Goal: Navigation & Orientation: Find specific page/section

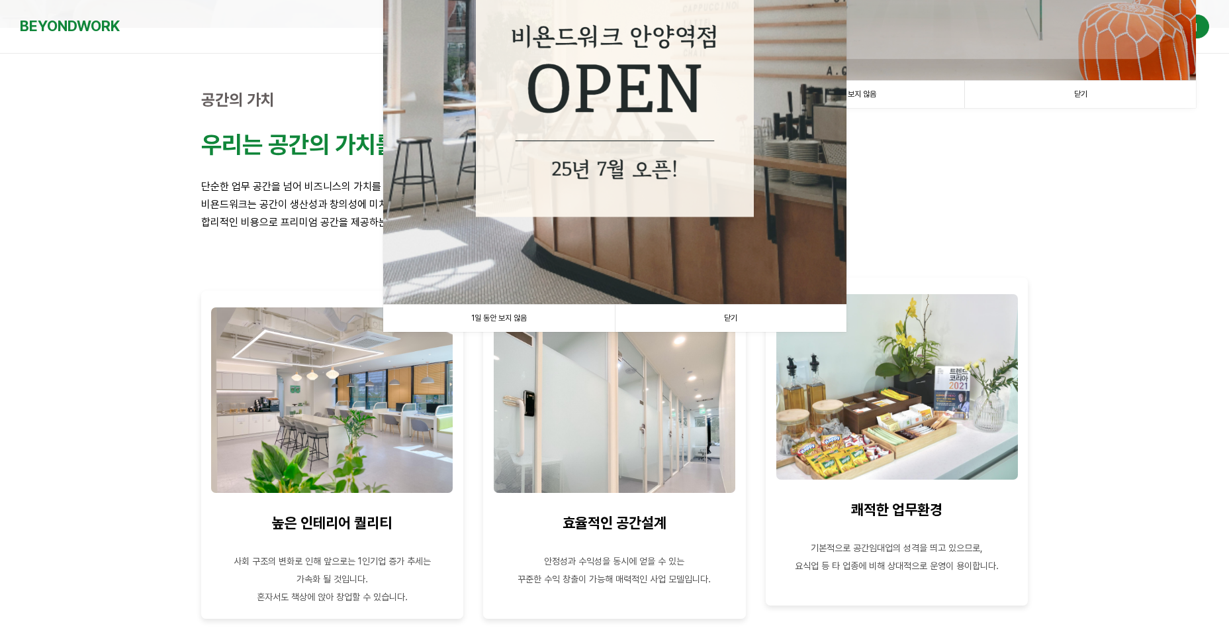
scroll to position [384, 0]
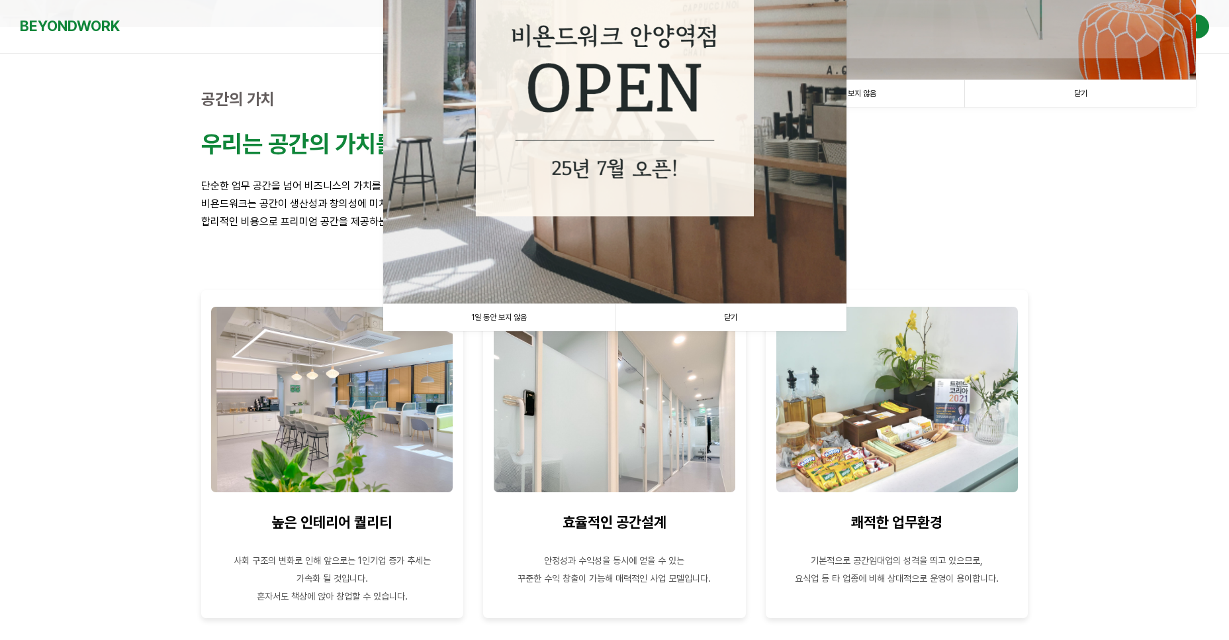
click at [735, 320] on link "닫기" at bounding box center [731, 317] width 232 height 27
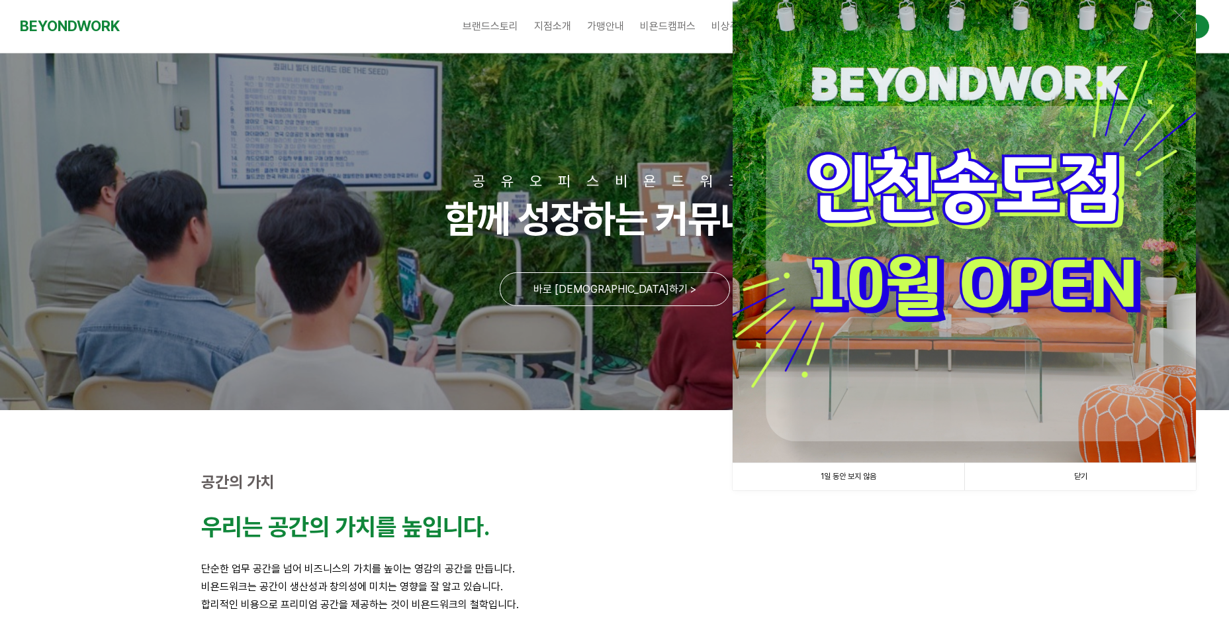
scroll to position [0, 0]
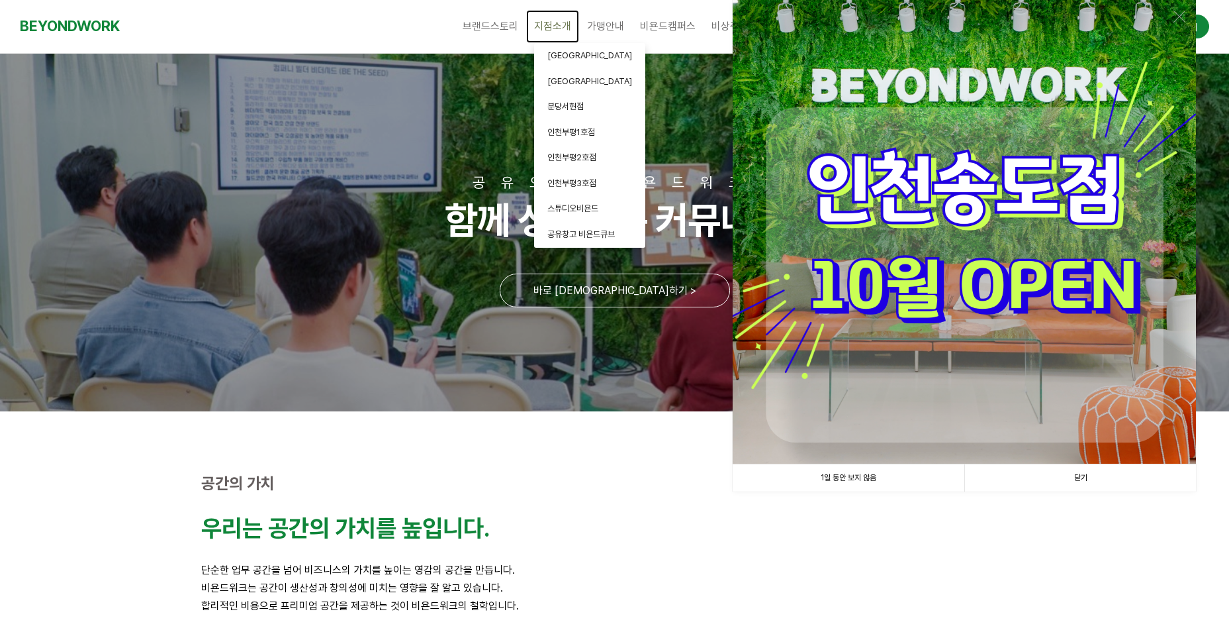
click at [553, 24] on span "지점소개" at bounding box center [552, 26] width 37 height 13
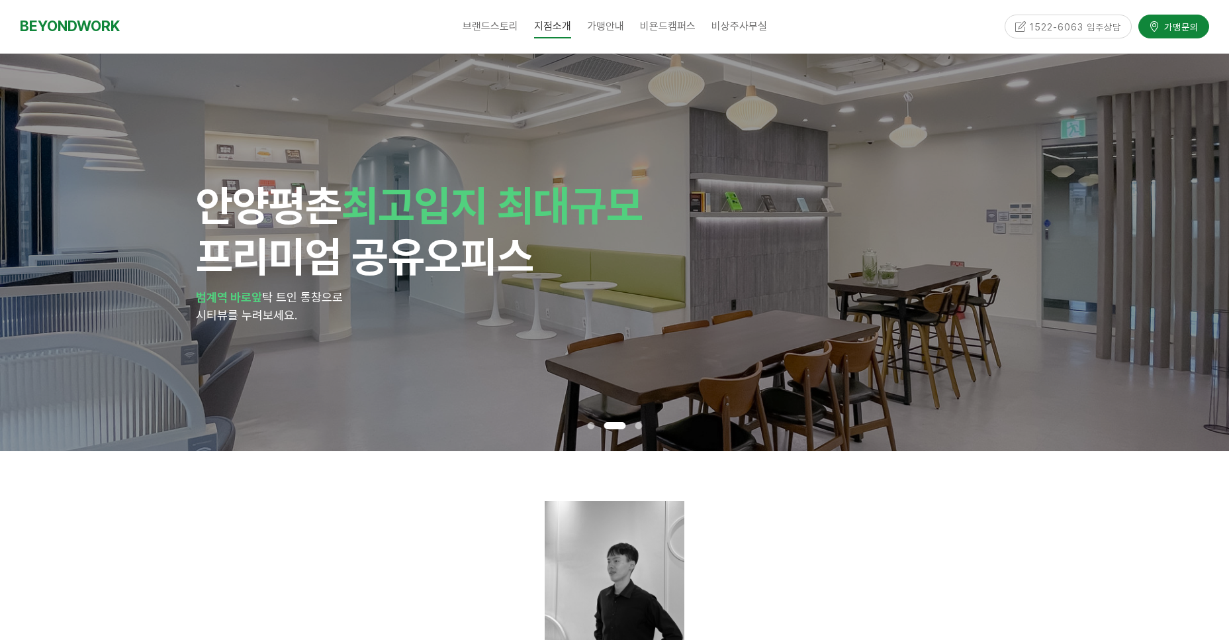
drag, startPoint x: 92, startPoint y: 498, endPoint x: 230, endPoint y: 209, distance: 320.7
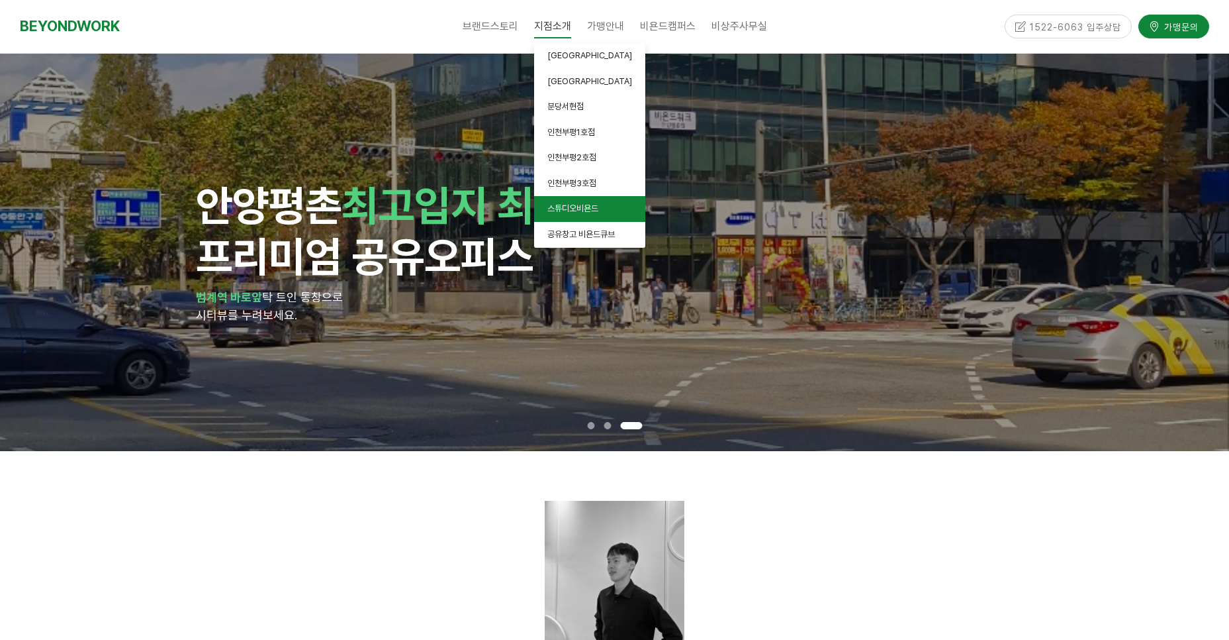
click at [587, 197] on link "스튜디오비욘드" at bounding box center [589, 209] width 111 height 26
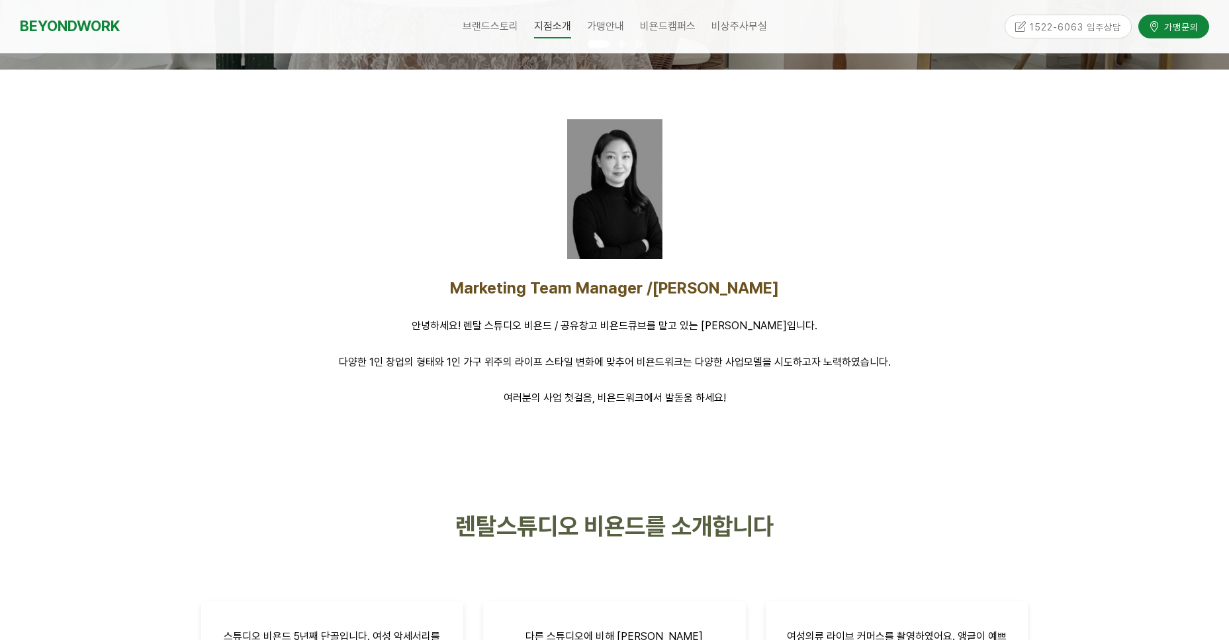
scroll to position [384, 0]
